Goal: Find specific page/section: Find specific page/section

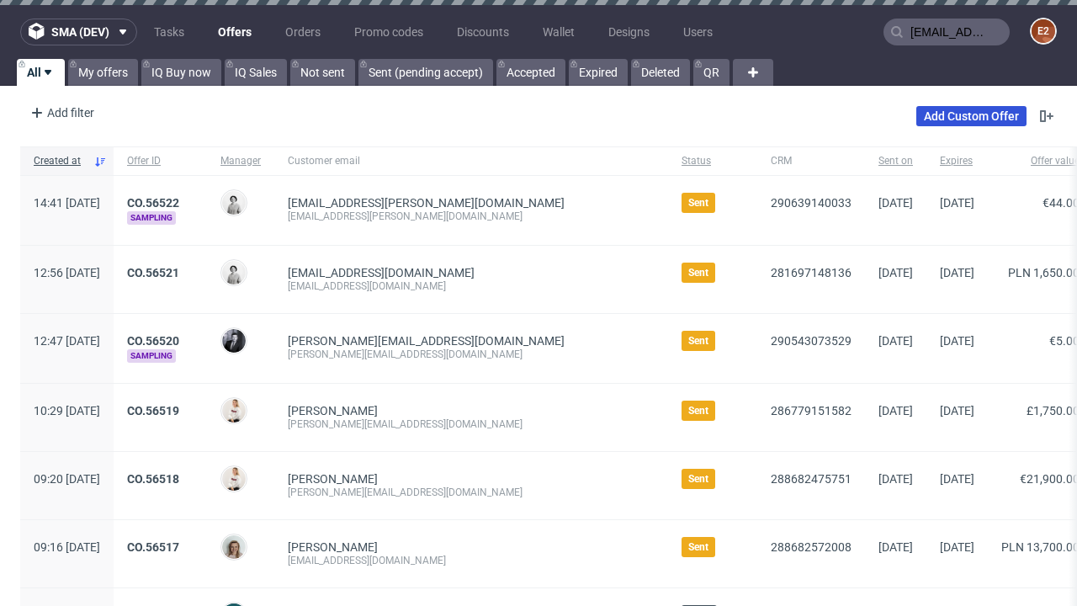
type input "[EMAIL_ADDRESS][PERSON_NAME][DOMAIN_NAME]"
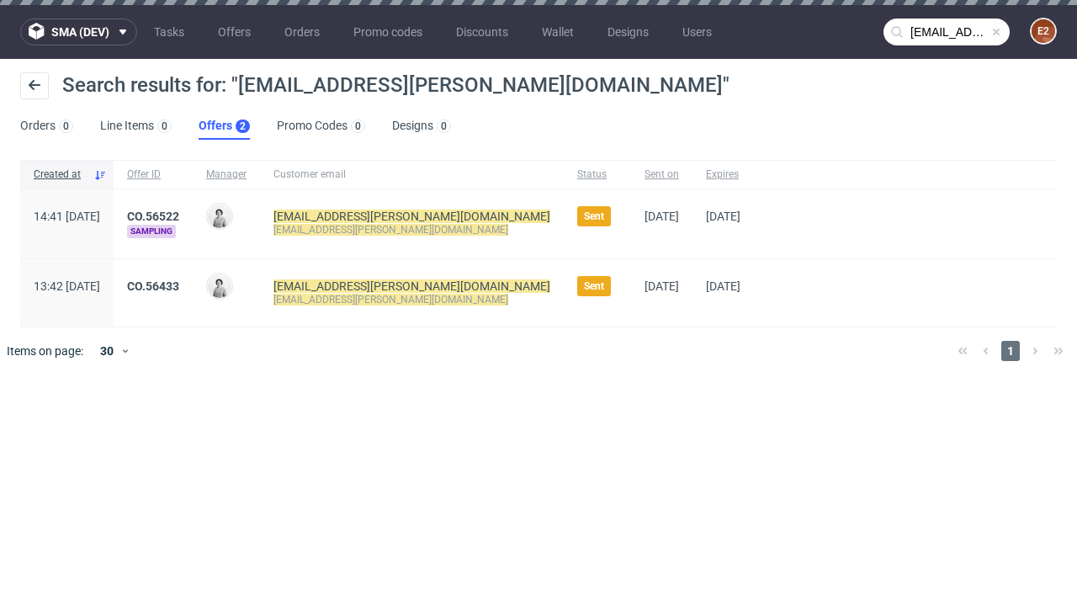
click at [224, 126] on link "Offers 2" at bounding box center [224, 126] width 51 height 27
click at [179, 216] on link "CO.56522" at bounding box center [153, 216] width 52 height 13
